Goal: Task Accomplishment & Management: Use online tool/utility

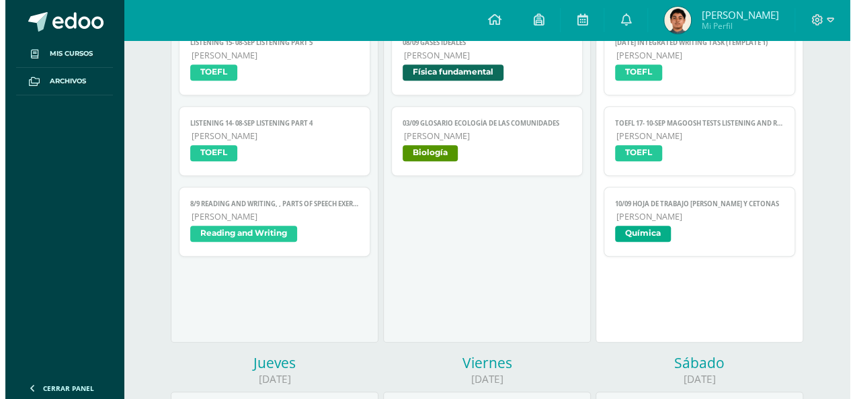
scroll to position [336, 0]
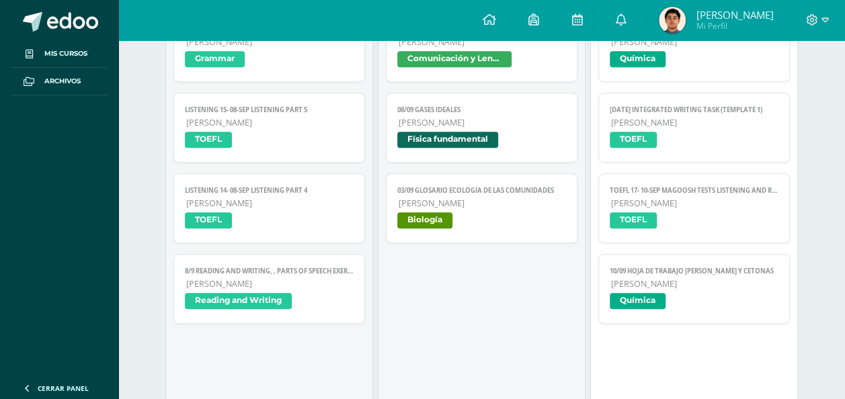
click at [703, 138] on span "TOEFL" at bounding box center [694, 141] width 169 height 19
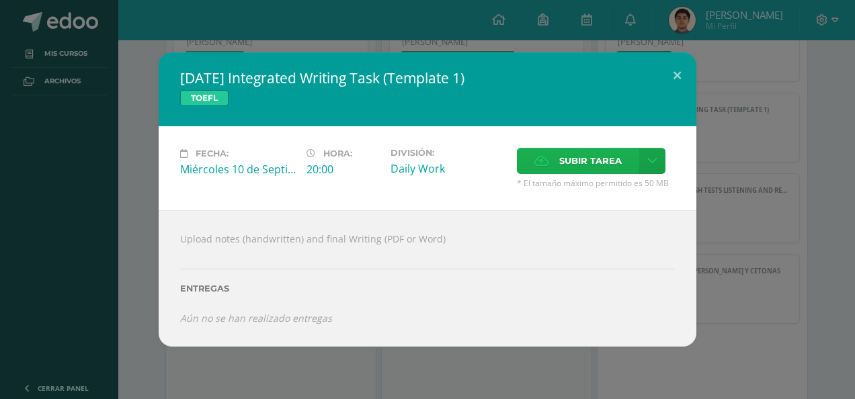
click at [595, 165] on span "Subir tarea" at bounding box center [590, 161] width 63 height 25
click at [0, 0] on input "Subir tarea" at bounding box center [0, 0] width 0 height 0
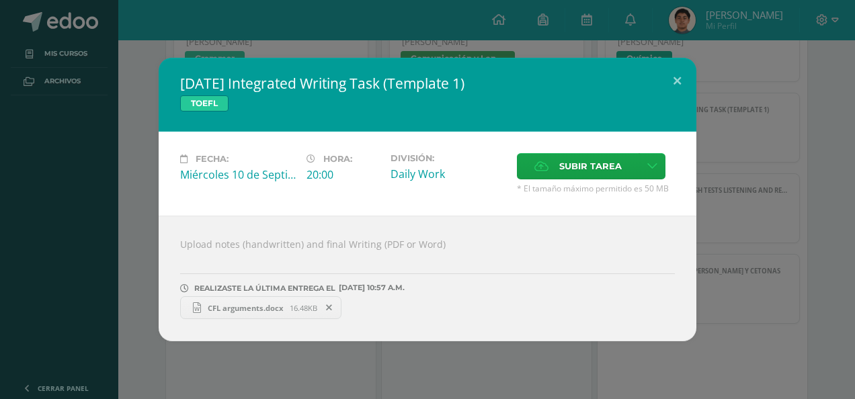
click at [721, 320] on div "10 sep Integrated Writing Task (Template 1) TOEFL Fecha: Miércoles 10 de Septie…" at bounding box center [427, 200] width 844 height 284
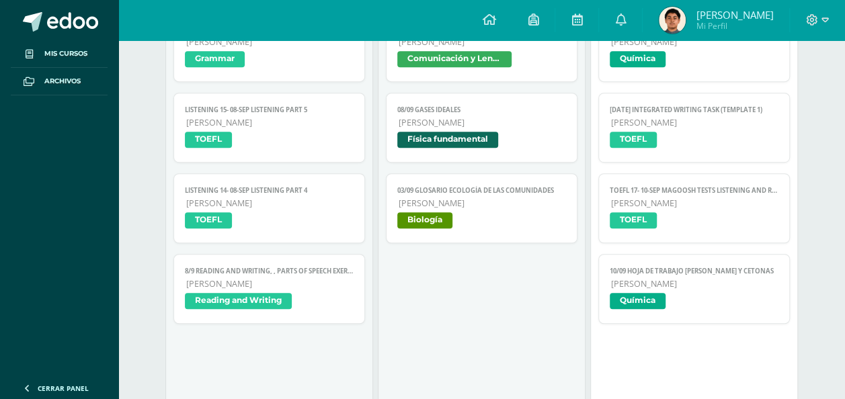
click at [692, 225] on span "TOEFL" at bounding box center [694, 221] width 169 height 19
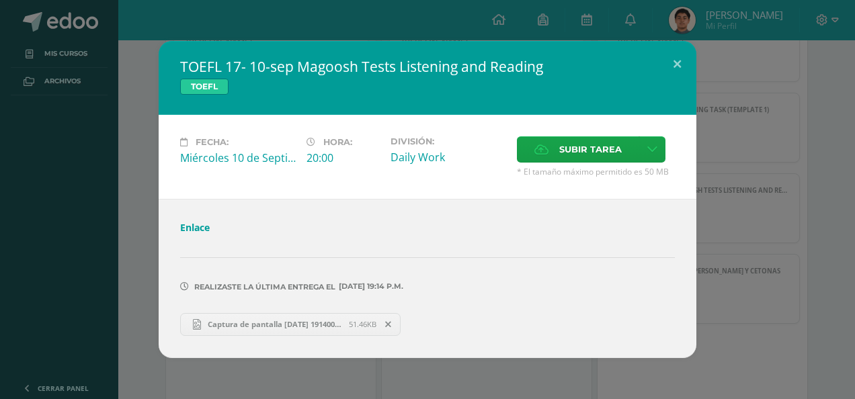
click at [746, 223] on div "TOEFL 17- 10-sep Magoosh Tests Listening and Reading TOEFL Fecha: Miércoles 10 …" at bounding box center [427, 199] width 844 height 317
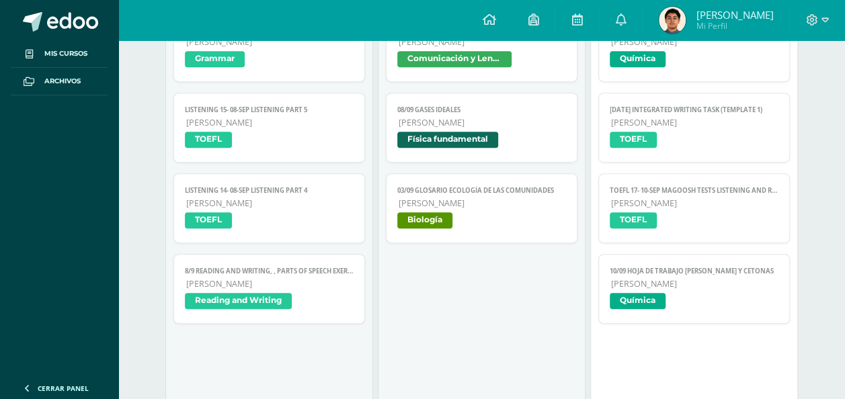
click at [718, 137] on span "TOEFL" at bounding box center [694, 141] width 169 height 19
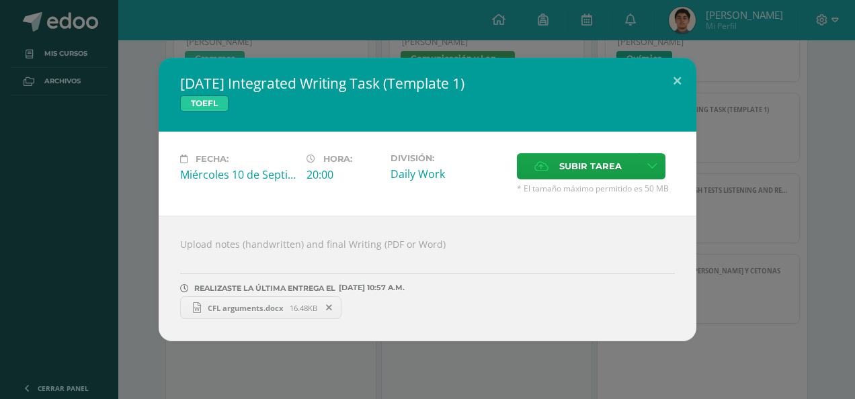
click at [718, 153] on div "10 sep Integrated Writing Task (Template 1) TOEFL Fecha: Miércoles 10 de Septie…" at bounding box center [427, 200] width 844 height 284
